Goal: Entertainment & Leisure: Consume media (video, audio)

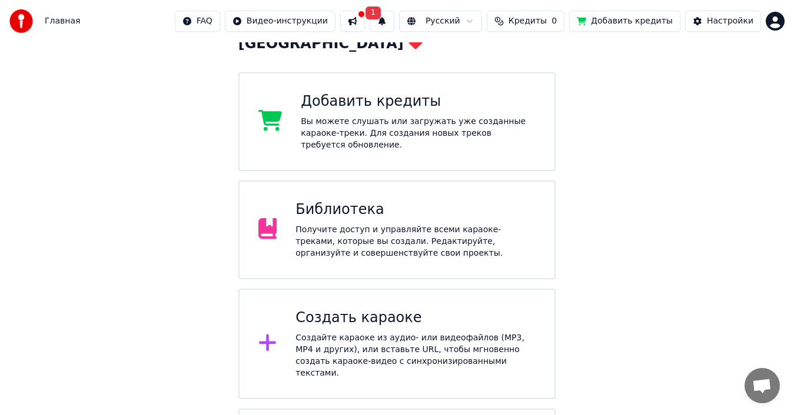
scroll to position [118, 0]
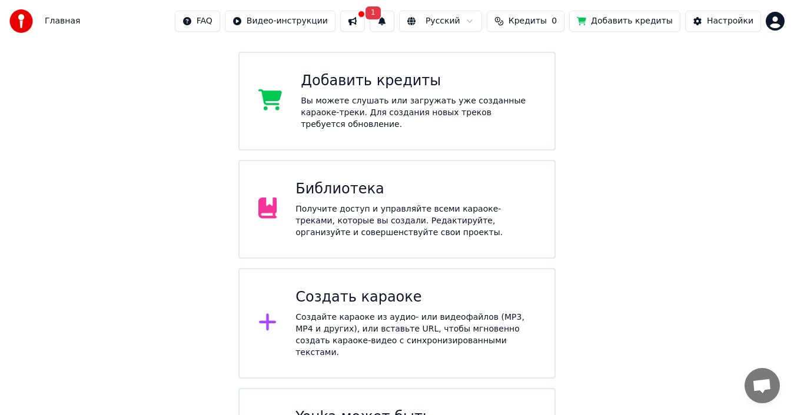
click at [317, 180] on div "Библиотека" at bounding box center [415, 189] width 240 height 19
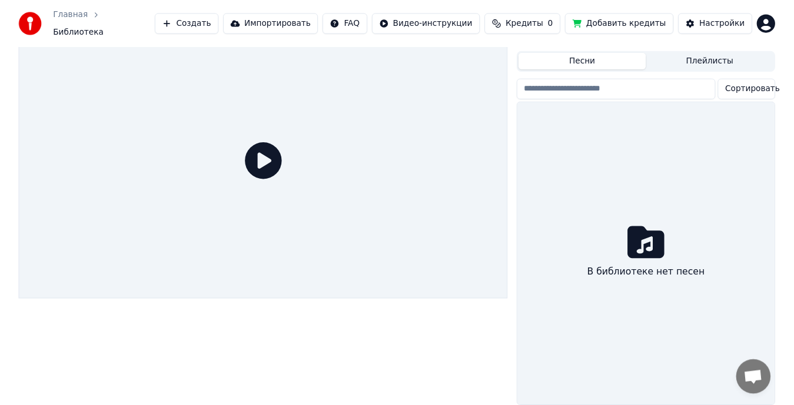
scroll to position [29, 0]
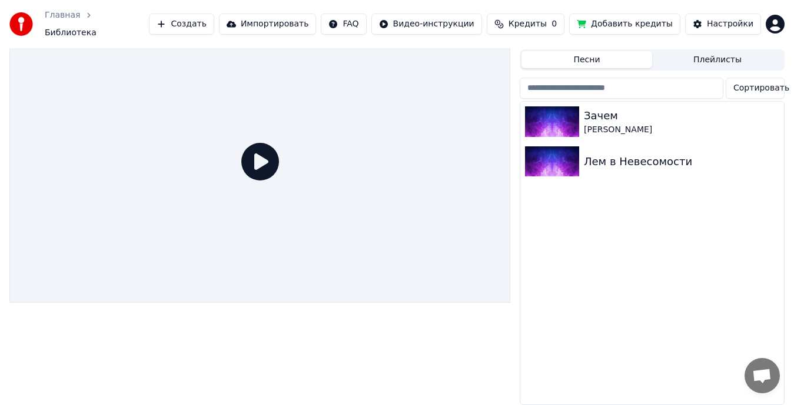
click at [774, 26] on html "Главная Библиотека Создать Импортировать FAQ Видео-инструкции Кредиты 0 Добавит…" at bounding box center [397, 175] width 794 height 405
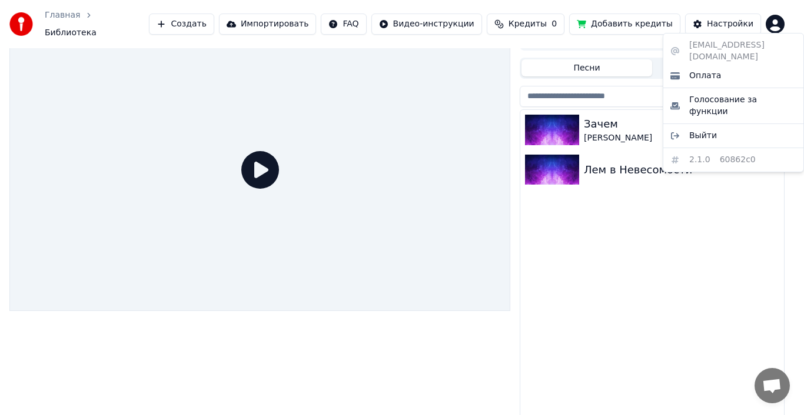
click at [776, 28] on html "Главная Библиотека Создать Импортировать FAQ Видео-инструкции Кредиты 0 Добавит…" at bounding box center [402, 188] width 804 height 415
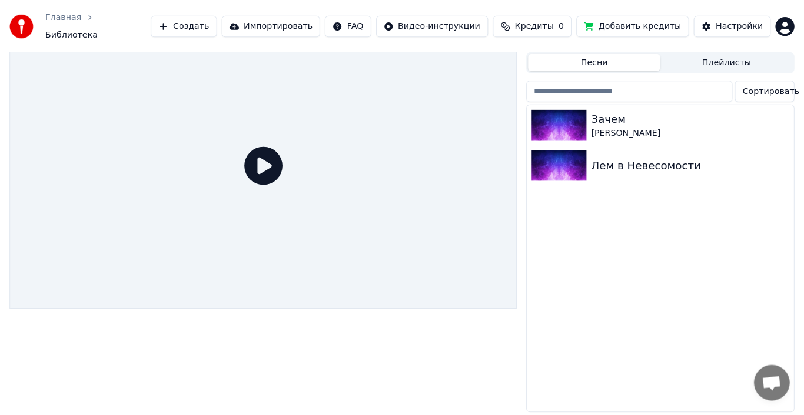
scroll to position [0, 0]
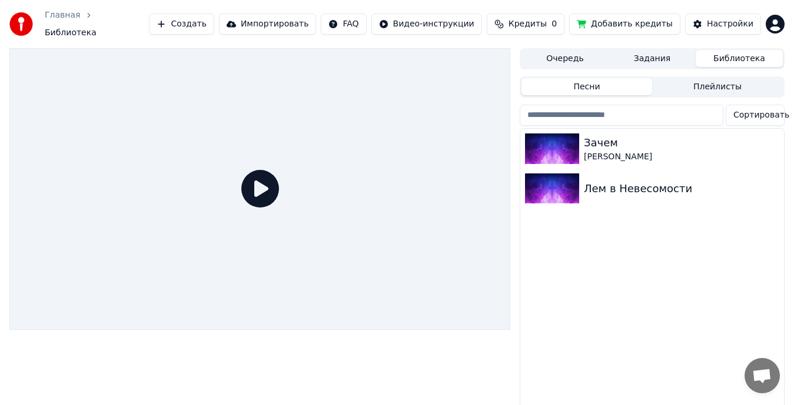
click at [96, 27] on span "Библиотека" at bounding box center [71, 33] width 52 height 12
click at [108, 28] on div "Главная Библиотека" at bounding box center [78, 23] width 139 height 29
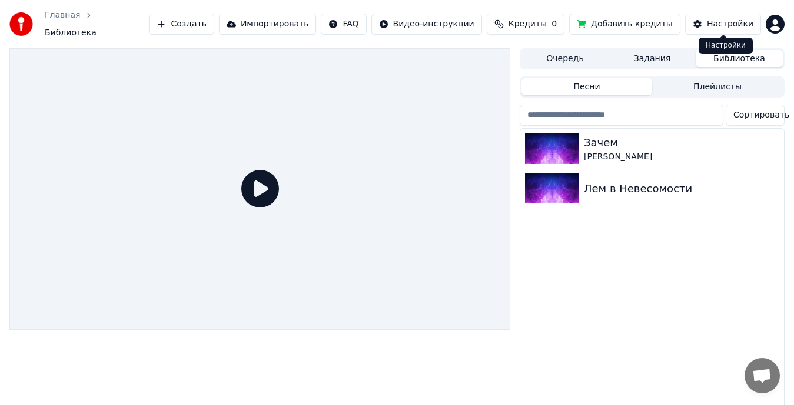
click at [694, 17] on button "Настройки" at bounding box center [723, 24] width 76 height 21
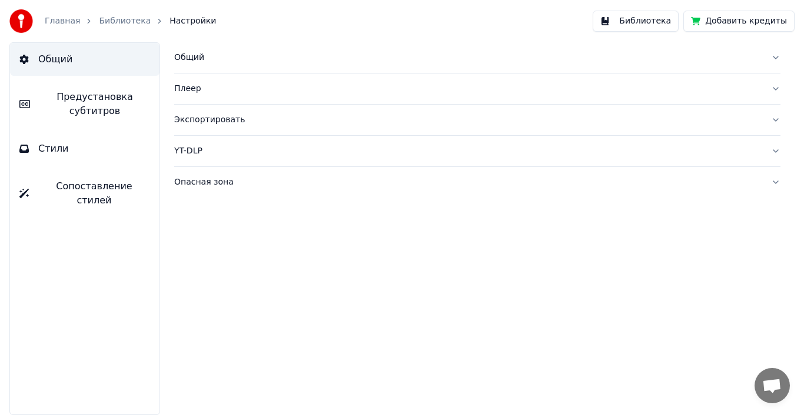
click at [99, 18] on link "Библиотека" at bounding box center [125, 21] width 52 height 12
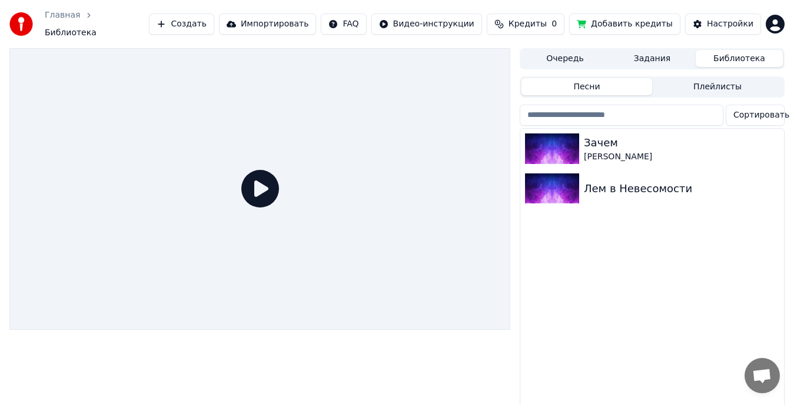
click at [747, 53] on button "Библиотека" at bounding box center [738, 58] width 87 height 17
click at [604, 186] on div "Лем в Невесомости" at bounding box center [676, 189] width 184 height 16
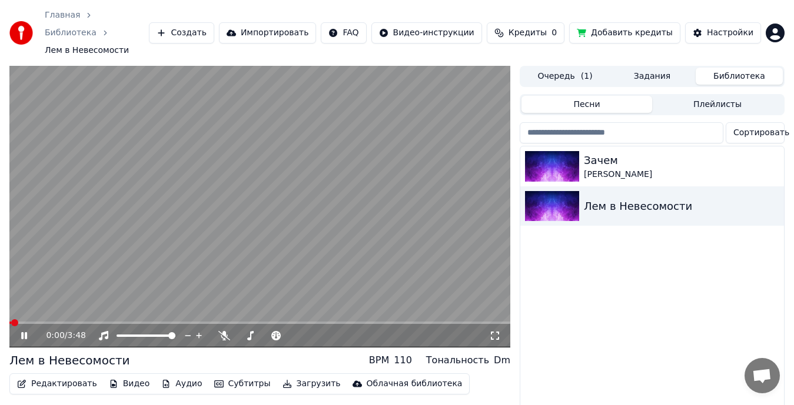
click at [20, 331] on icon at bounding box center [32, 335] width 27 height 9
click at [776, 25] on html "Главная Библиотека Лем в Невесомости Создать Импортировать FAQ Видео-инструкции…" at bounding box center [397, 202] width 794 height 405
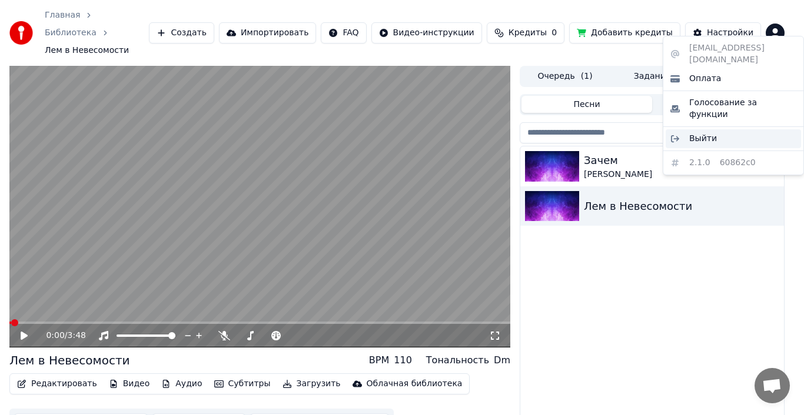
click at [705, 133] on span "Выйти" at bounding box center [703, 139] width 28 height 12
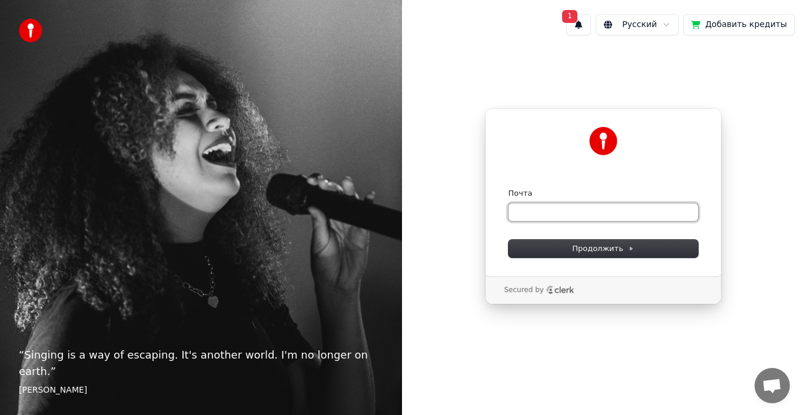
click at [566, 215] on input "Почта" at bounding box center [602, 213] width 189 height 18
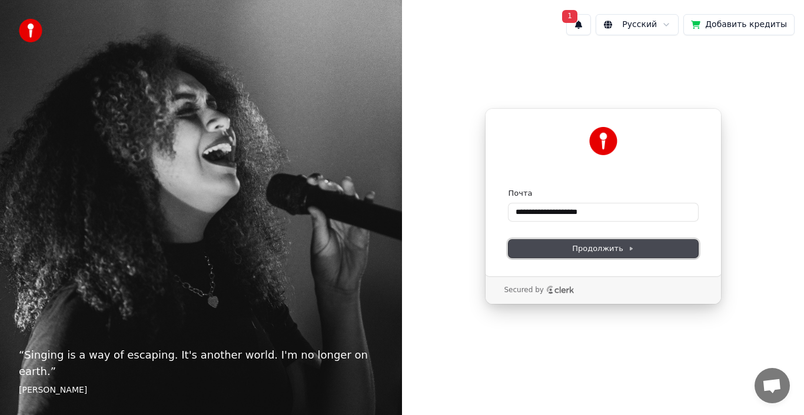
click at [577, 249] on span "Продолжить" at bounding box center [603, 249] width 62 height 11
type input "**********"
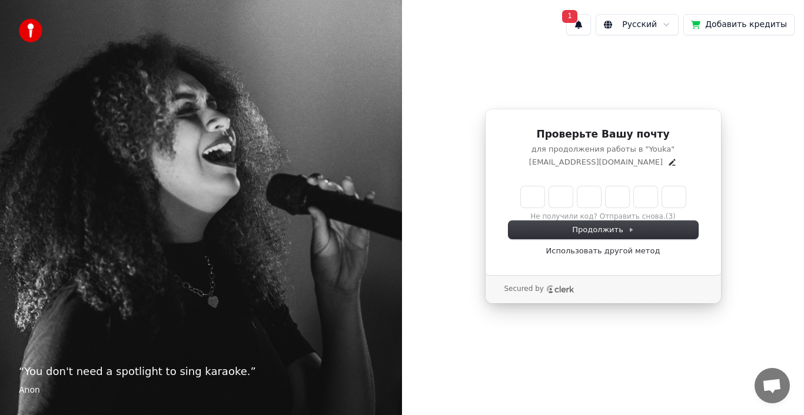
click at [534, 191] on input "Enter verification code" at bounding box center [603, 196] width 165 height 21
type input "******"
